Goal: Task Accomplishment & Management: Manage account settings

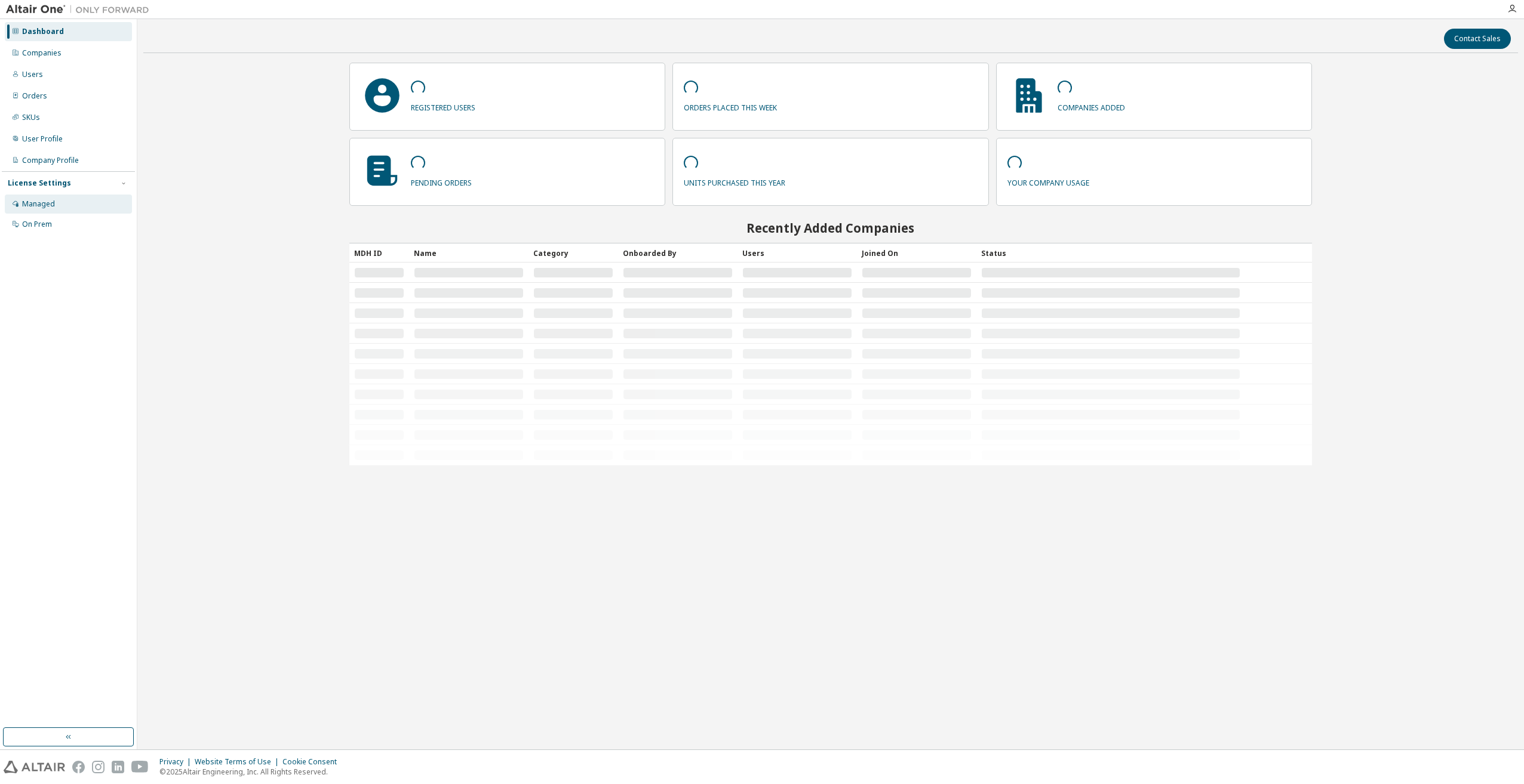
click at [49, 200] on div "Managed" at bounding box center [38, 204] width 33 height 9
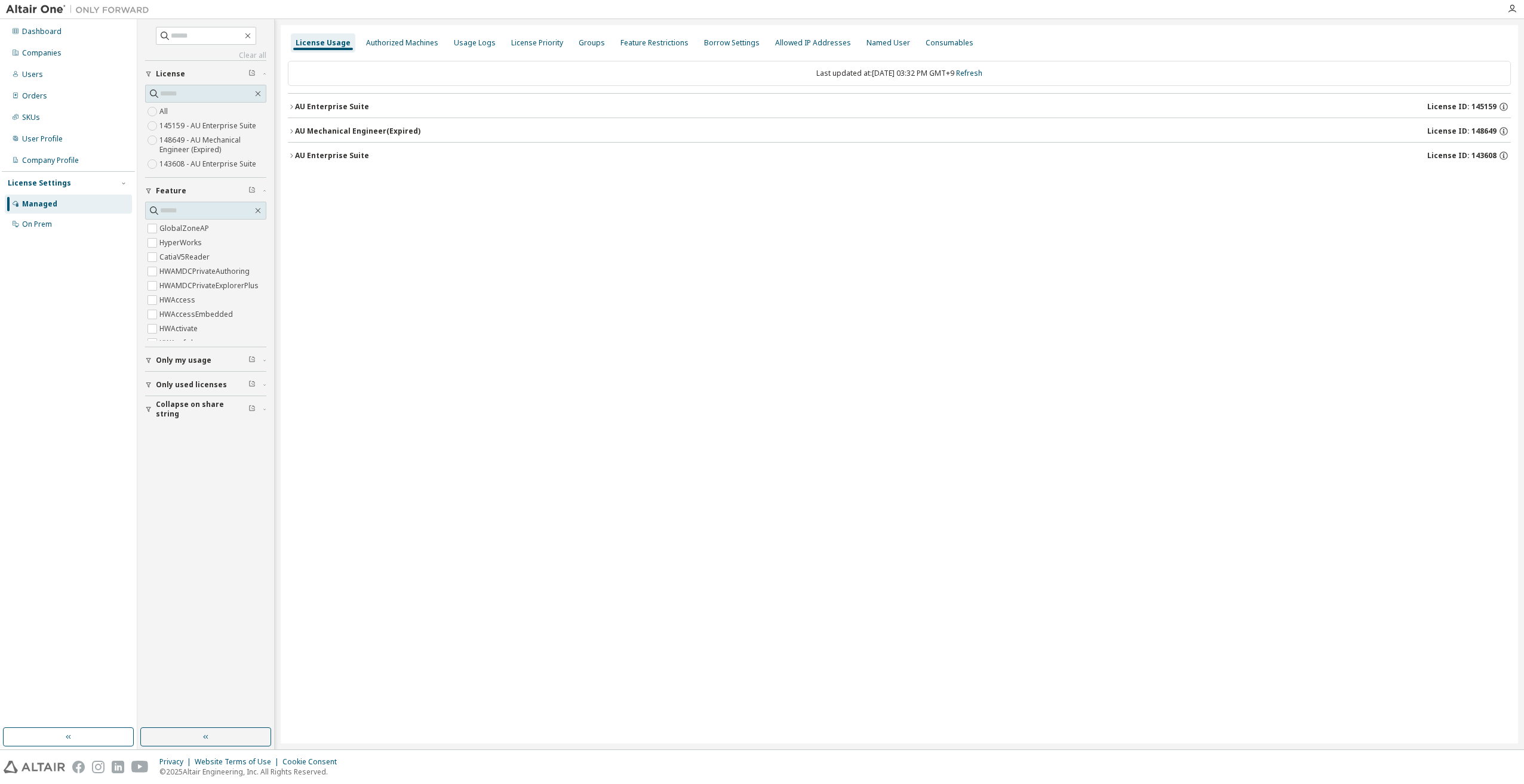
click at [289, 108] on icon "button" at bounding box center [291, 106] width 7 height 7
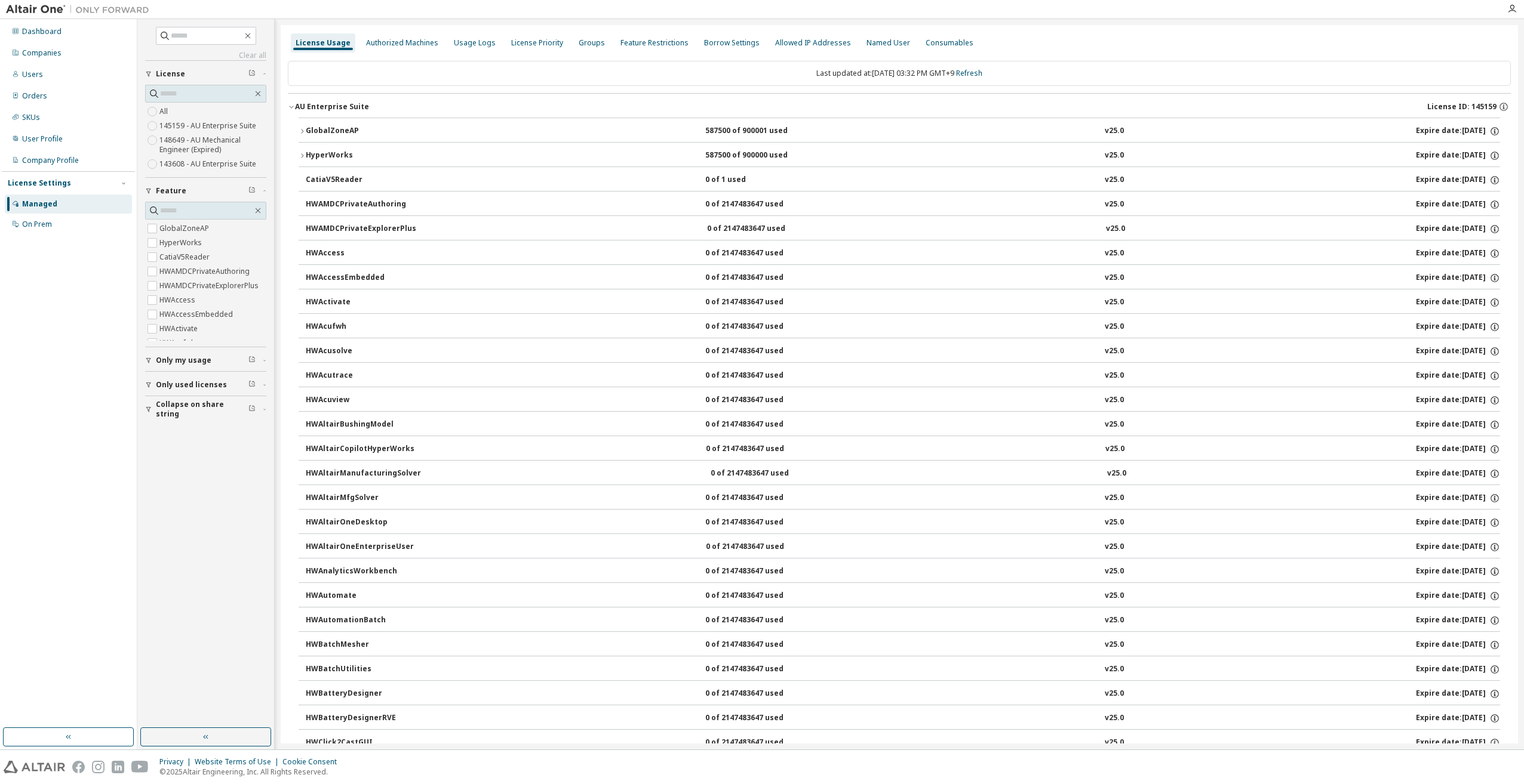
click at [317, 153] on div "HyperWorks" at bounding box center [359, 156] width 108 height 11
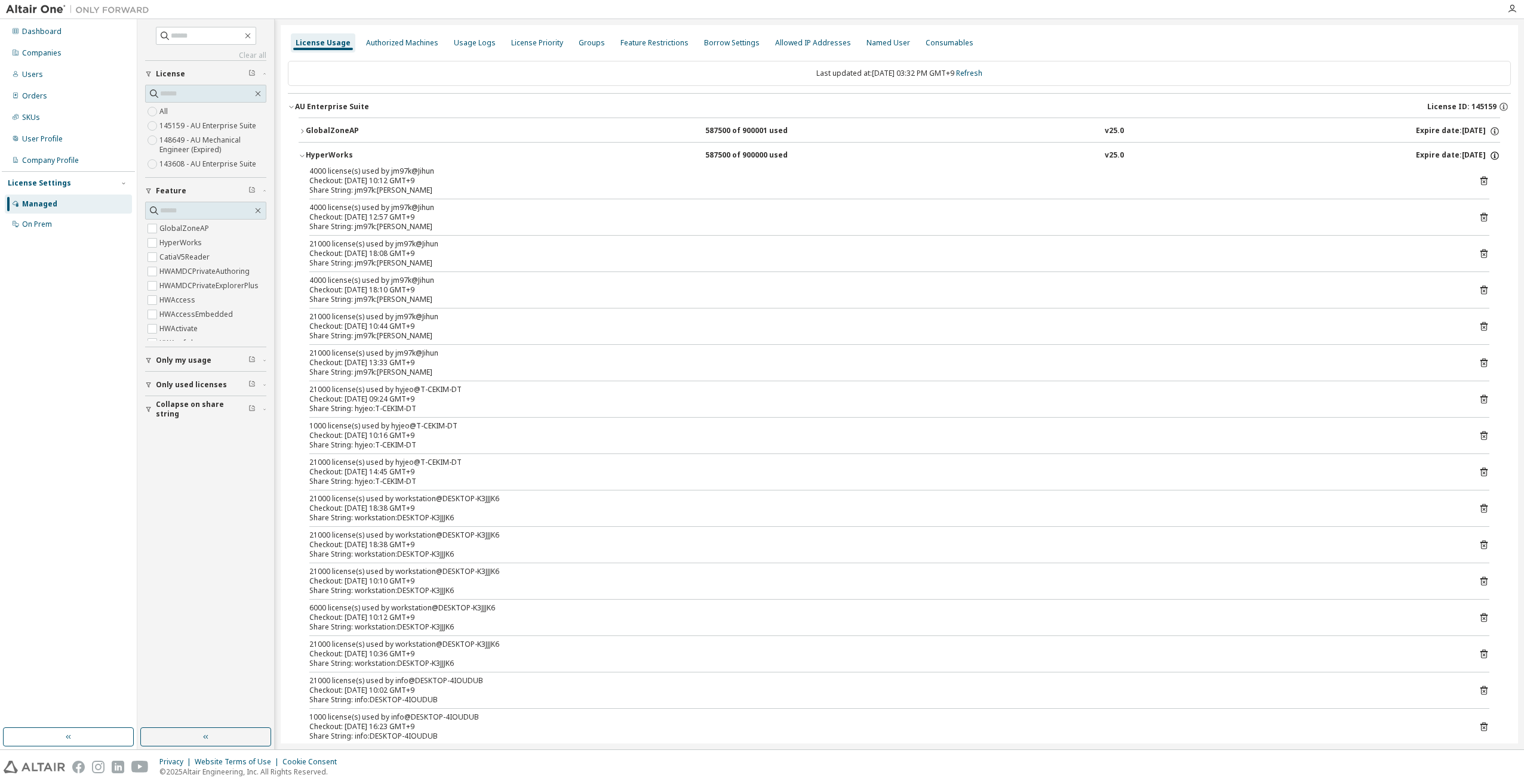
click at [1493, 153] on icon "button" at bounding box center [1494, 156] width 11 height 11
click at [299, 154] on icon "button" at bounding box center [302, 155] width 7 height 7
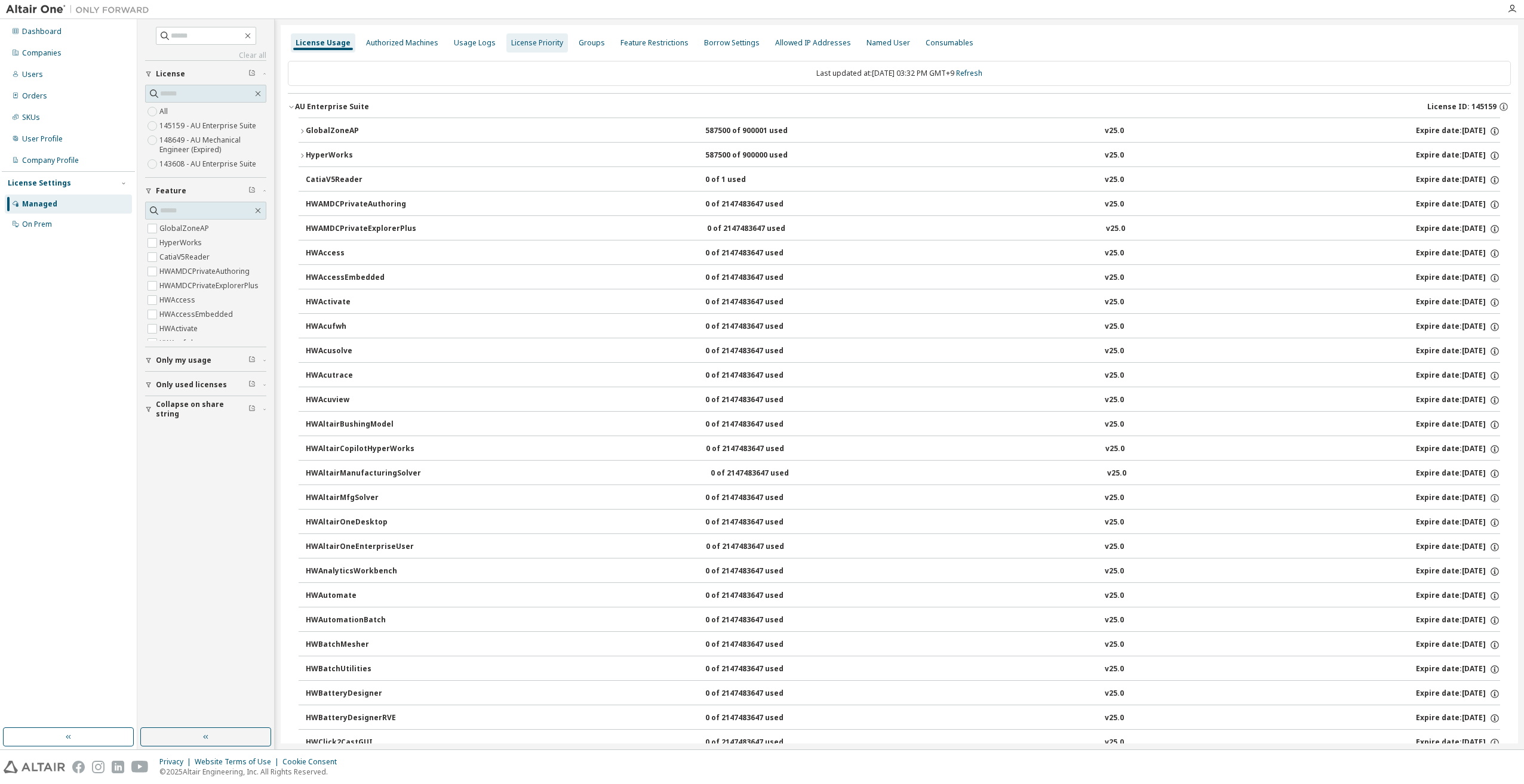
click at [506, 49] on div "License Priority" at bounding box center [537, 43] width 62 height 19
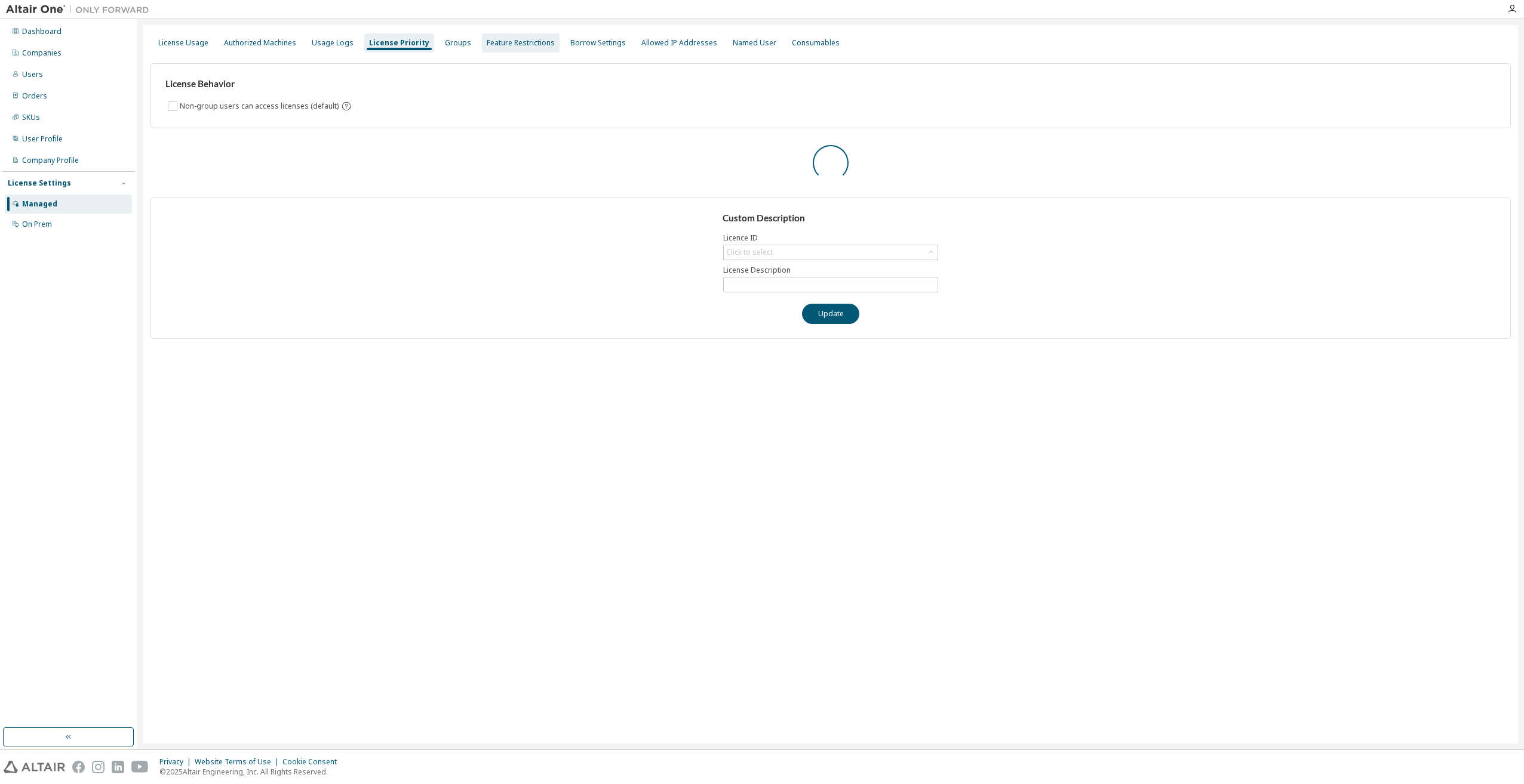
click at [487, 47] on div "Feature Restrictions" at bounding box center [520, 43] width 68 height 9
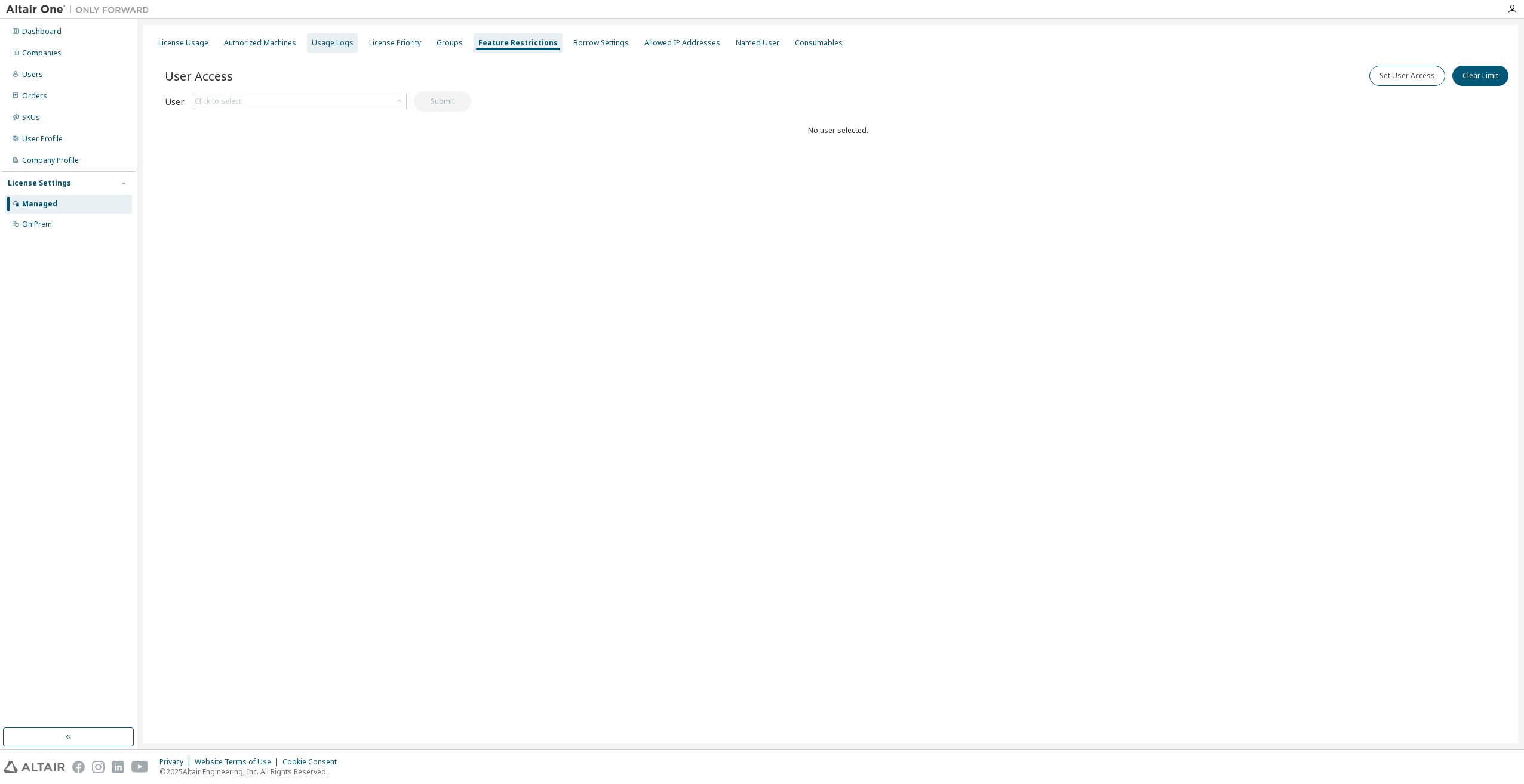
click at [340, 41] on div "Usage Logs" at bounding box center [333, 43] width 42 height 9
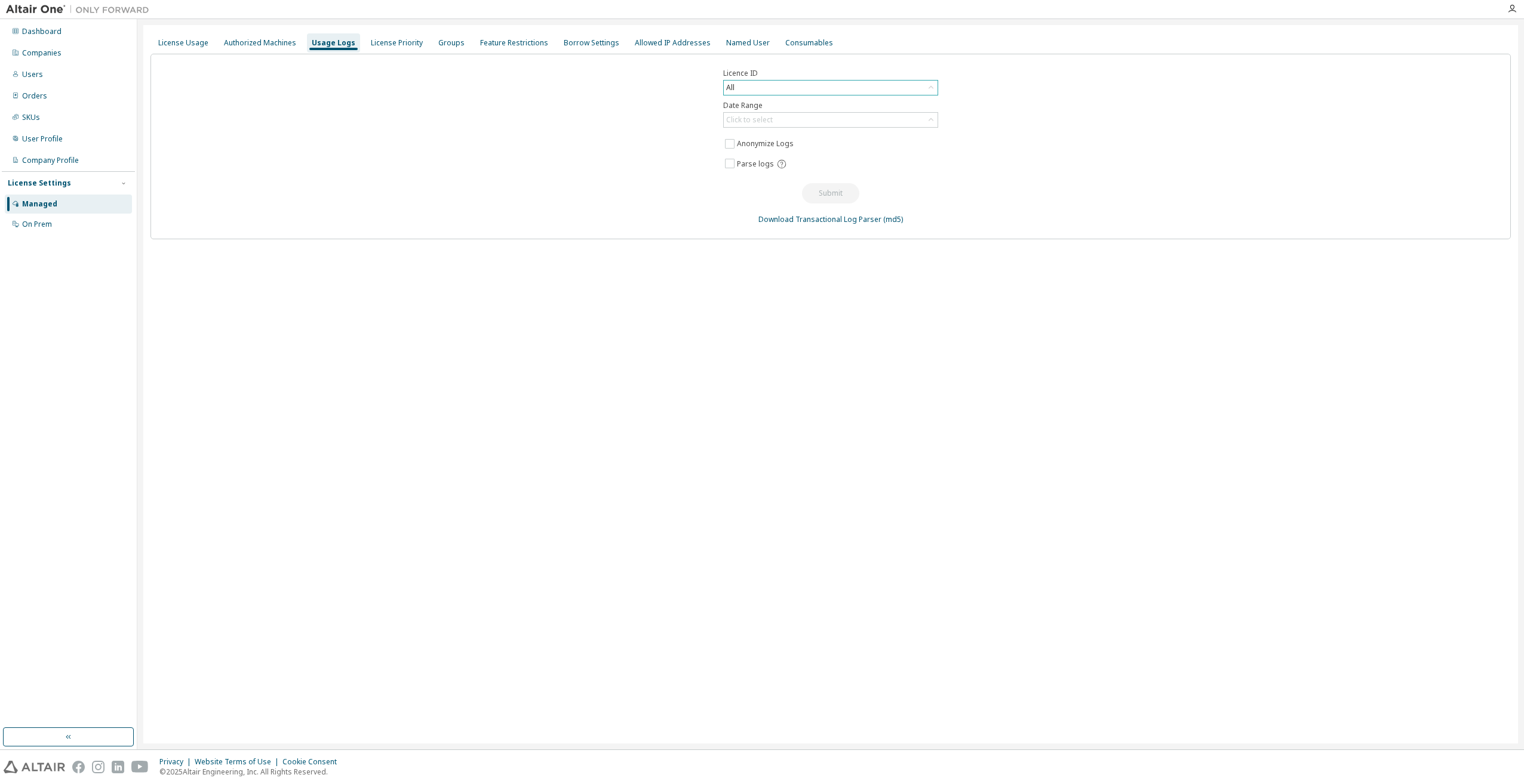
click at [766, 88] on div "All" at bounding box center [830, 87] width 214 height 14
click at [794, 139] on li "145159 - AU Enterprise Suite" at bounding box center [830, 137] width 212 height 16
click at [760, 123] on div "Click to select" at bounding box center [750, 120] width 47 height 9
click at [782, 151] on li "Last 30 days" at bounding box center [830, 154] width 212 height 16
click at [779, 164] on icon at bounding box center [782, 164] width 11 height 11
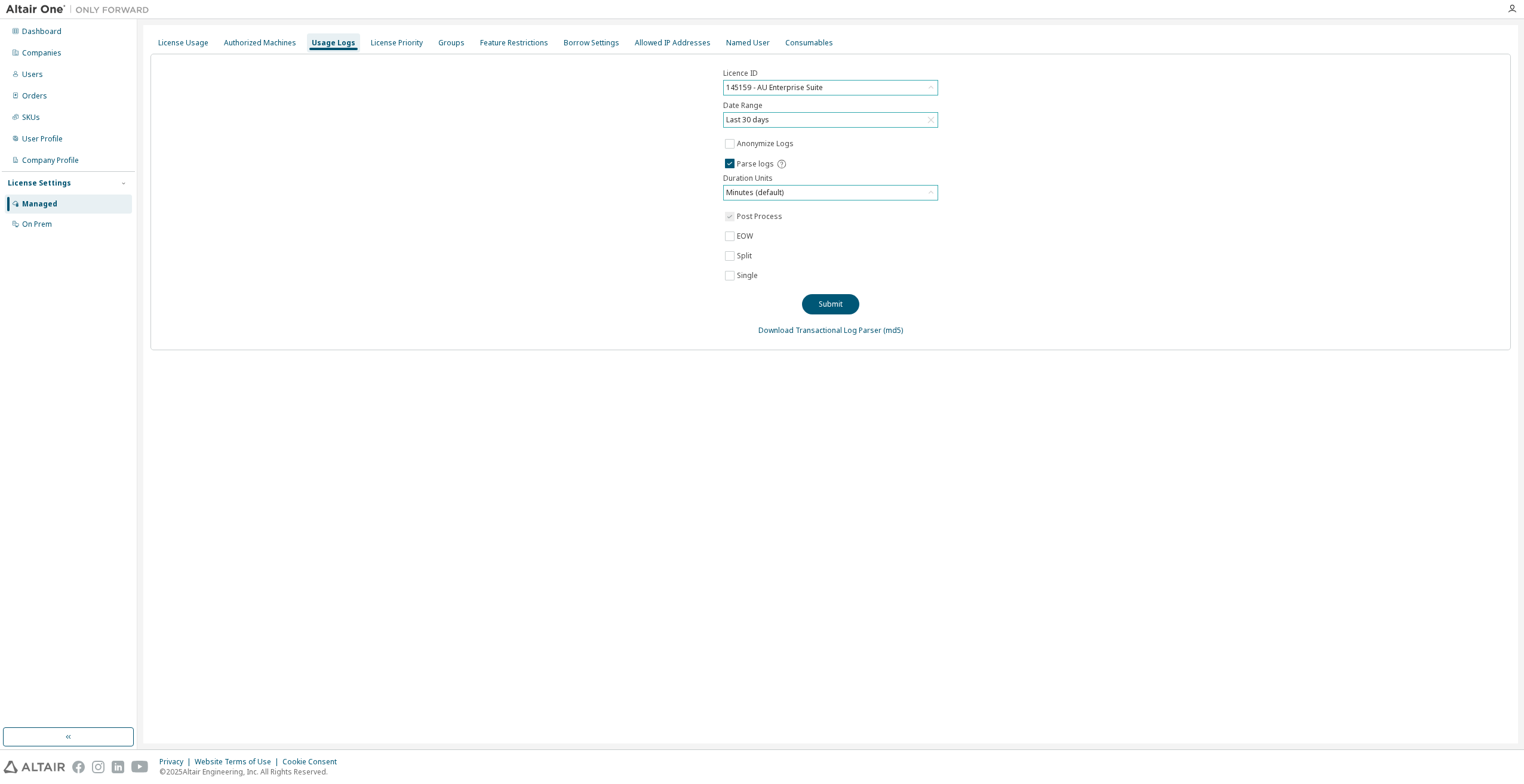
click at [826, 189] on div "Minutes (default)" at bounding box center [830, 193] width 214 height 14
click at [785, 226] on li "Minutes (default)" at bounding box center [830, 226] width 212 height 16
click at [737, 256] on label "Split" at bounding box center [745, 256] width 17 height 14
click at [830, 308] on button "Submit" at bounding box center [830, 305] width 57 height 20
click at [835, 332] on link "Download Transactional Log Parser" at bounding box center [819, 330] width 123 height 10
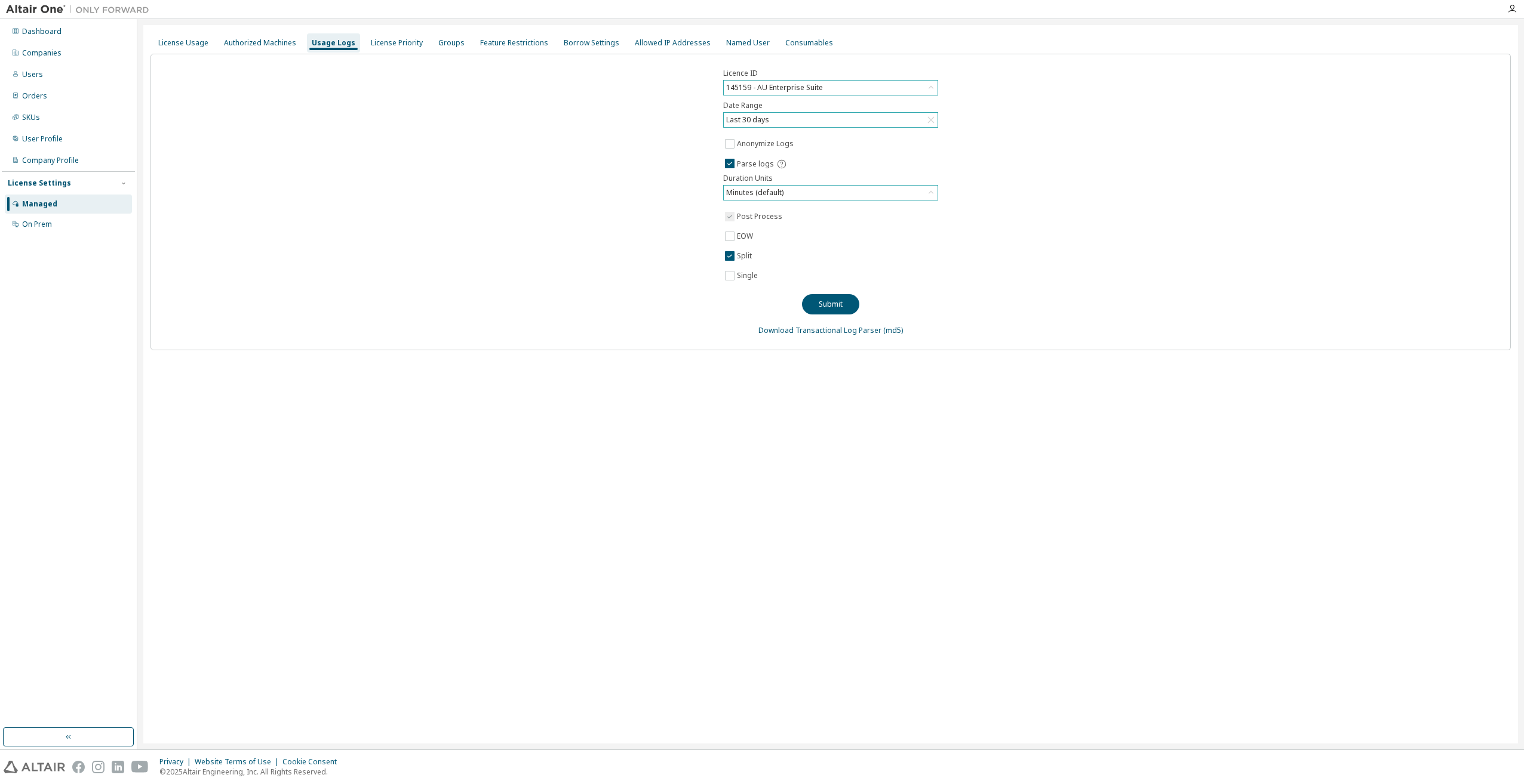
click at [619, 556] on div "License Usage Authorized Machines Usage Logs License Priority Groups Feature Re…" at bounding box center [830, 384] width 1375 height 718
